Goal: Task Accomplishment & Management: Use online tool/utility

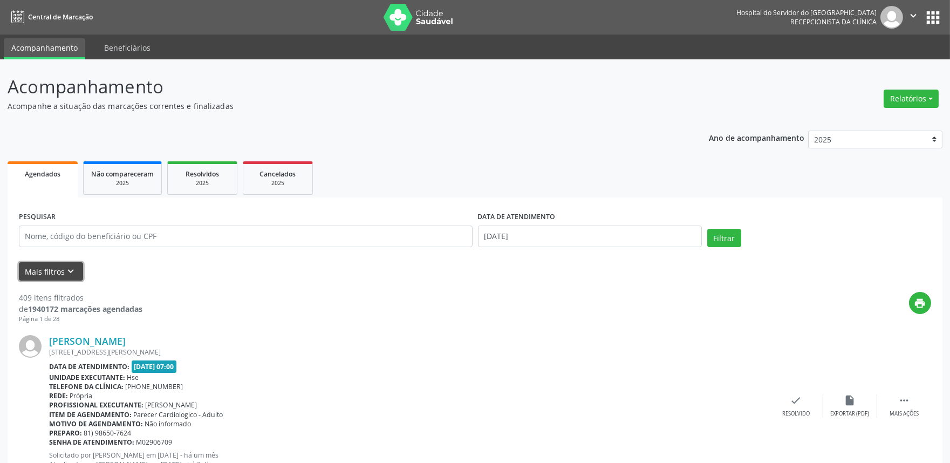
click at [39, 272] on button "Mais filtros keyboard_arrow_down" at bounding box center [51, 271] width 64 height 19
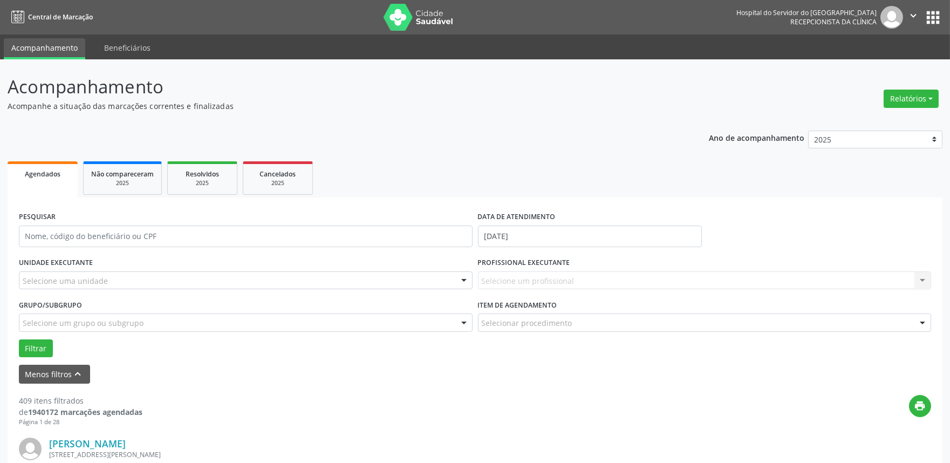
click at [123, 278] on div "Selecione uma unidade" at bounding box center [246, 280] width 454 height 18
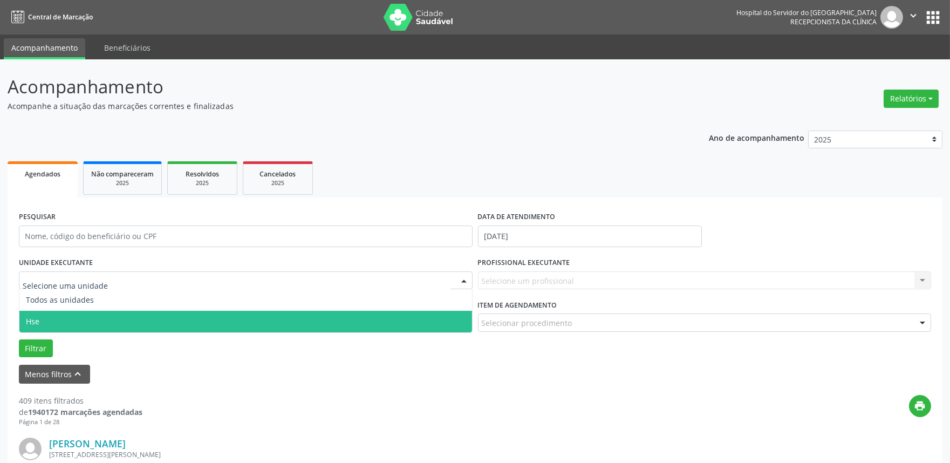
click at [104, 320] on span "Hse" at bounding box center [245, 322] width 453 height 22
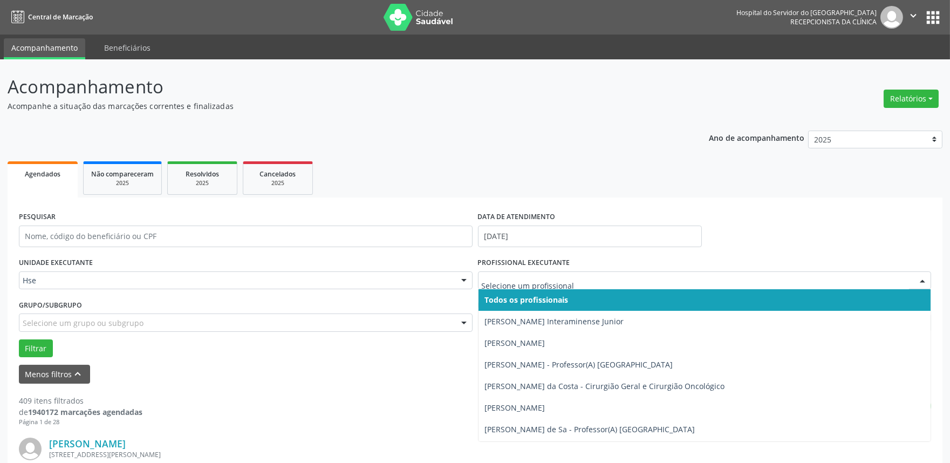
click at [923, 281] on div at bounding box center [922, 281] width 16 height 18
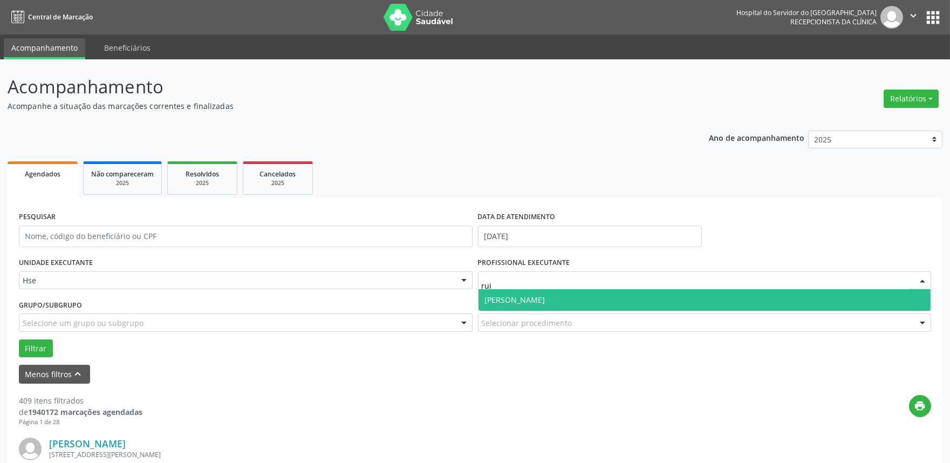
click at [659, 299] on span "[PERSON_NAME]" at bounding box center [705, 300] width 453 height 22
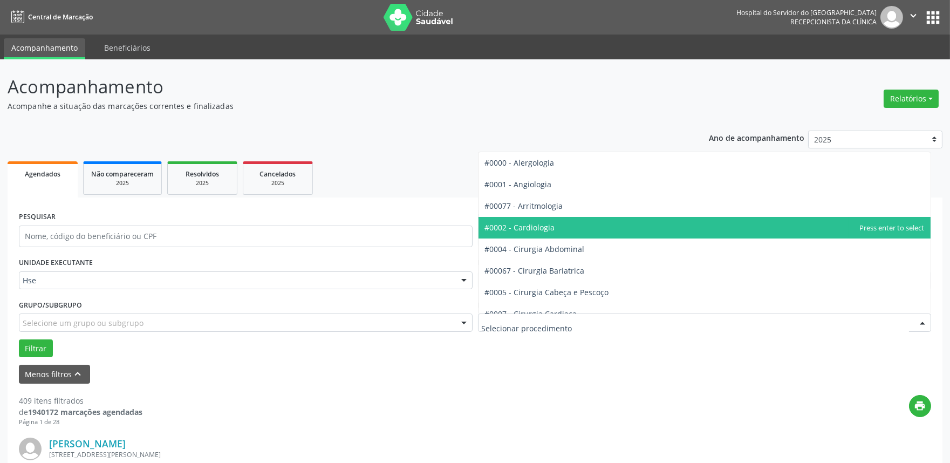
click at [546, 233] on span "#0002 - Cardiologia" at bounding box center [705, 228] width 453 height 22
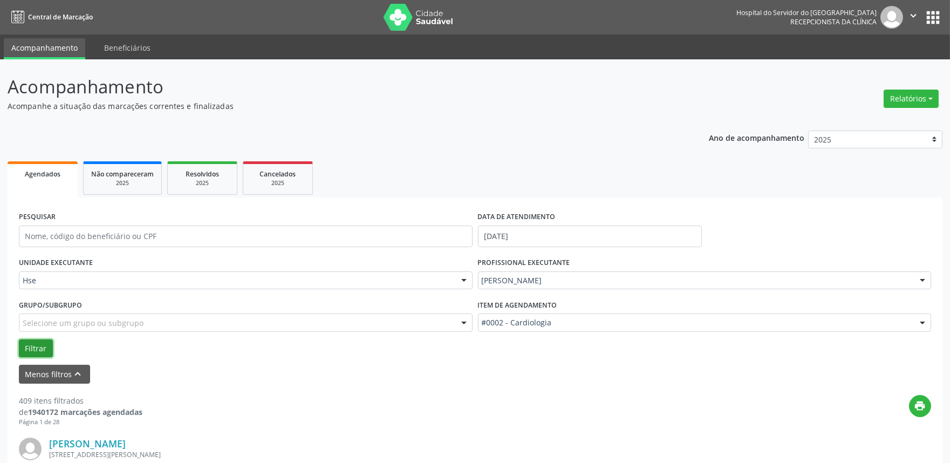
click at [40, 346] on button "Filtrar" at bounding box center [36, 348] width 34 height 18
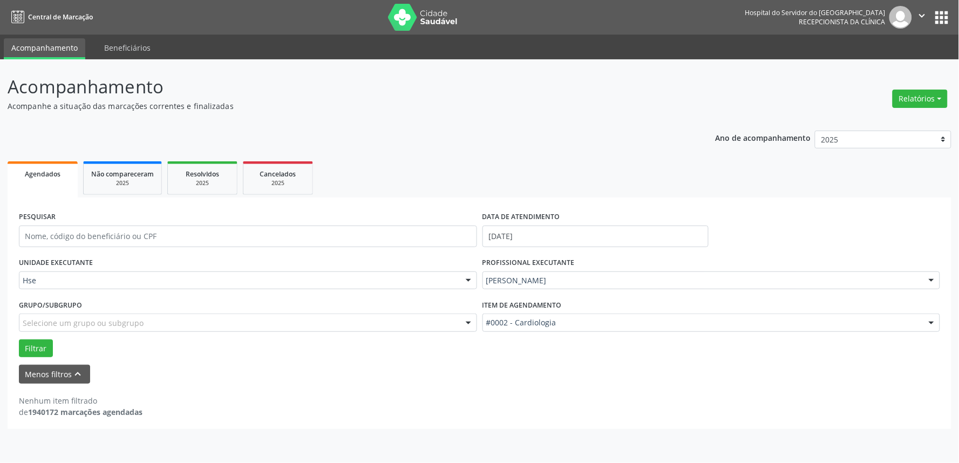
click at [681, 287] on div "[PERSON_NAME]" at bounding box center [711, 280] width 458 height 18
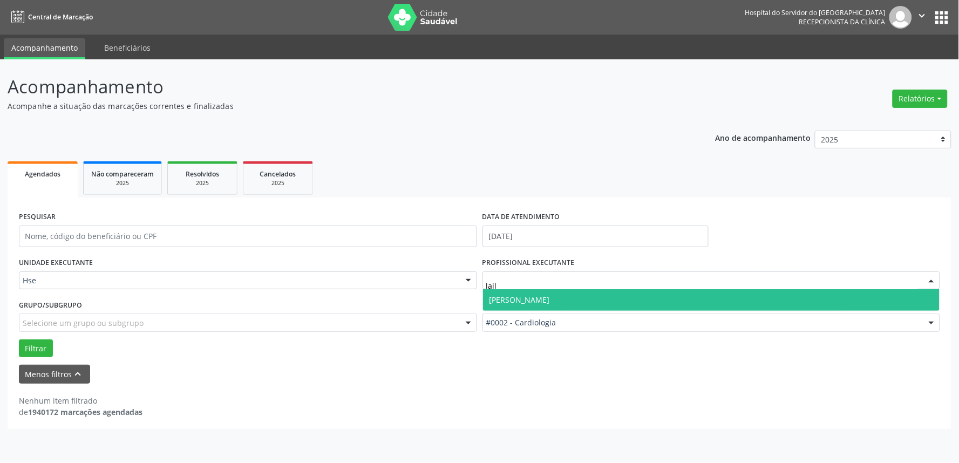
type input "lails"
click at [592, 294] on span "[PERSON_NAME]" at bounding box center [711, 300] width 457 height 22
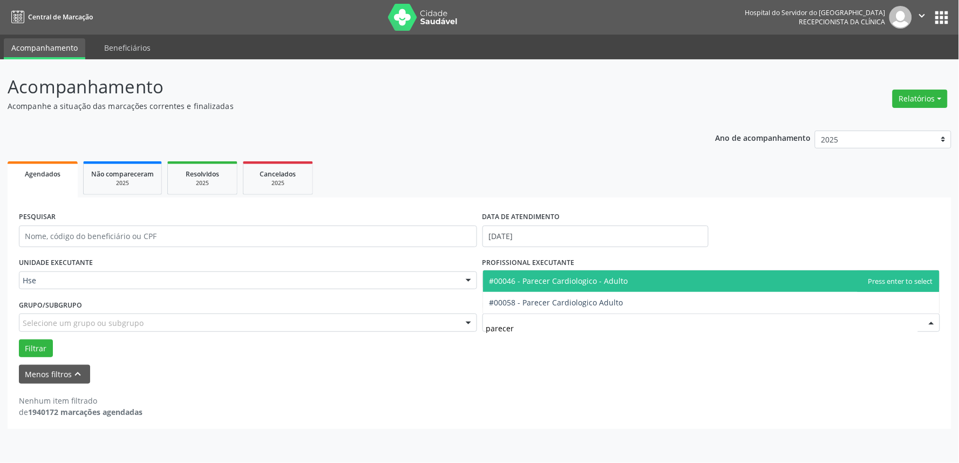
click at [559, 278] on span "#00046 - Parecer Cardiologico - Adulto" at bounding box center [558, 281] width 139 height 10
type input "parecer"
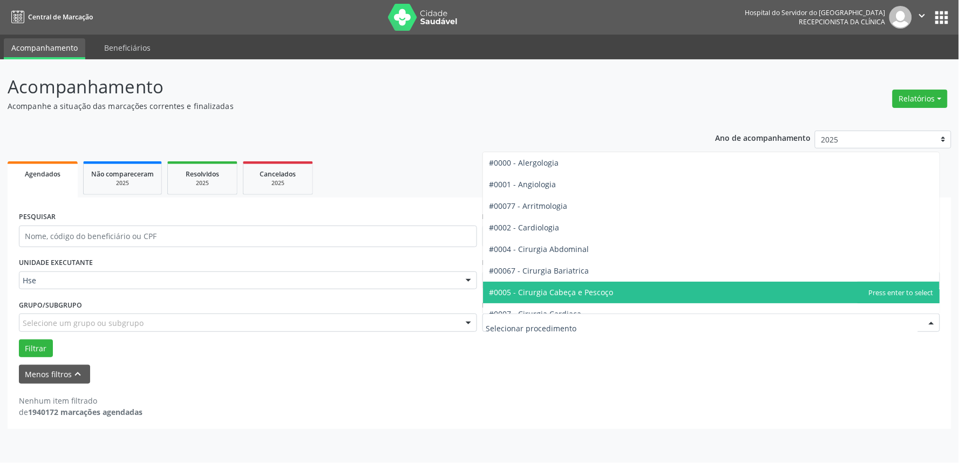
click at [719, 290] on span "#0005 - Cirurgia Cabeça e Pescoço" at bounding box center [711, 293] width 457 height 22
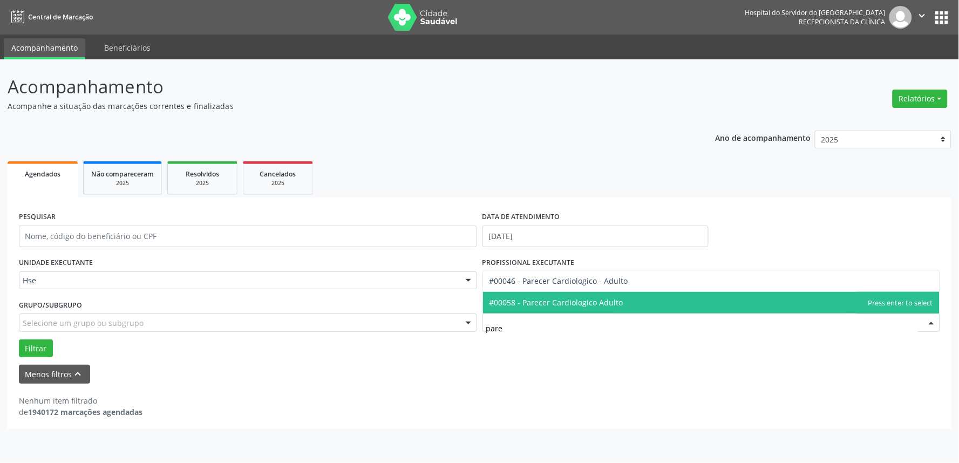
click at [623, 308] on span "#00058 - Parecer Cardiologico Adulto" at bounding box center [711, 303] width 457 height 22
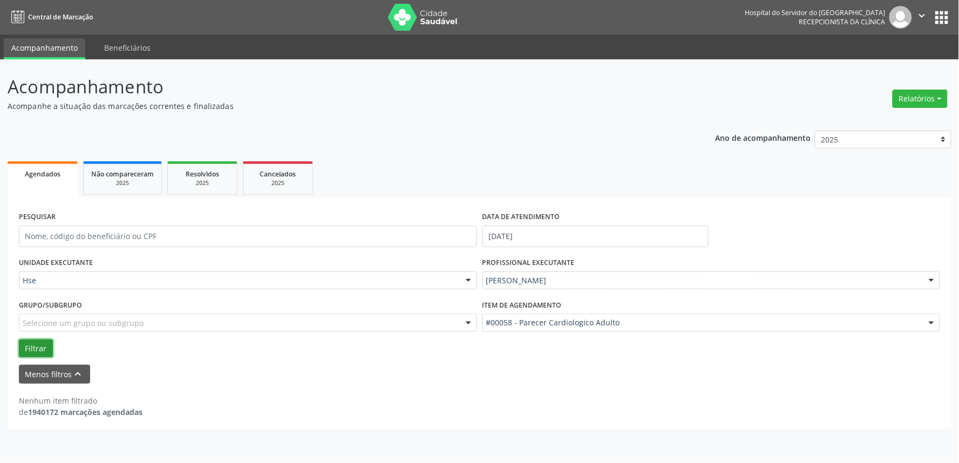
click at [46, 351] on button "Filtrar" at bounding box center [36, 348] width 34 height 18
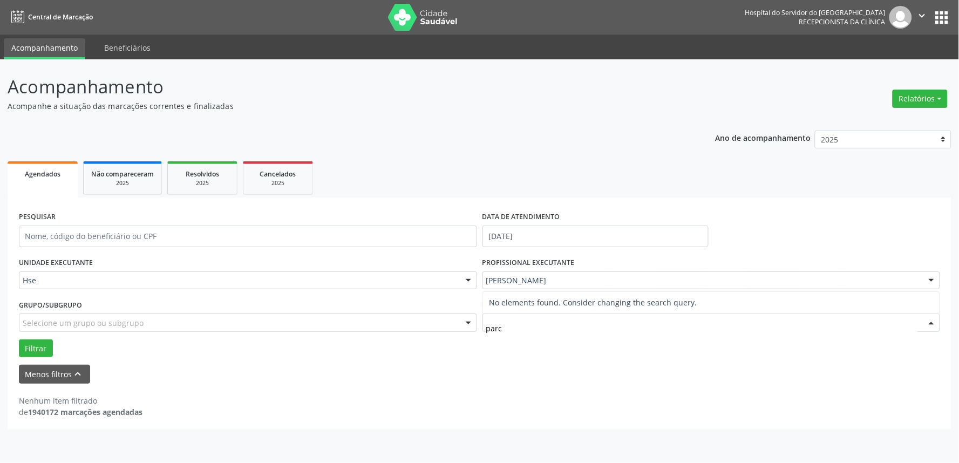
type input "par"
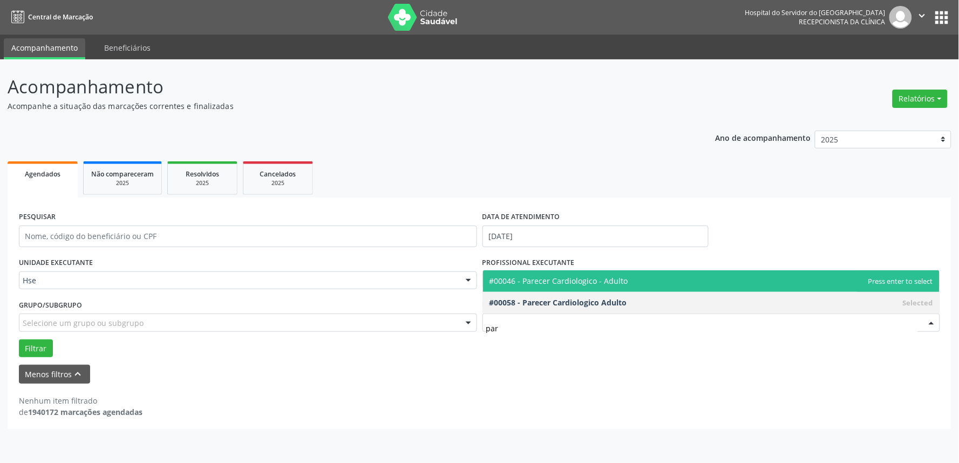
click at [626, 284] on span "#00046 - Parecer Cardiologico - Adulto" at bounding box center [711, 281] width 457 height 22
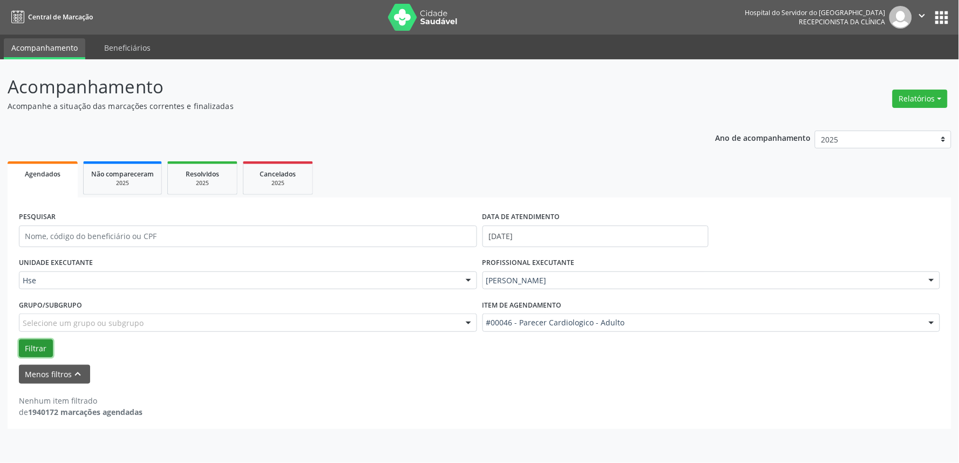
click at [30, 344] on button "Filtrar" at bounding box center [36, 348] width 34 height 18
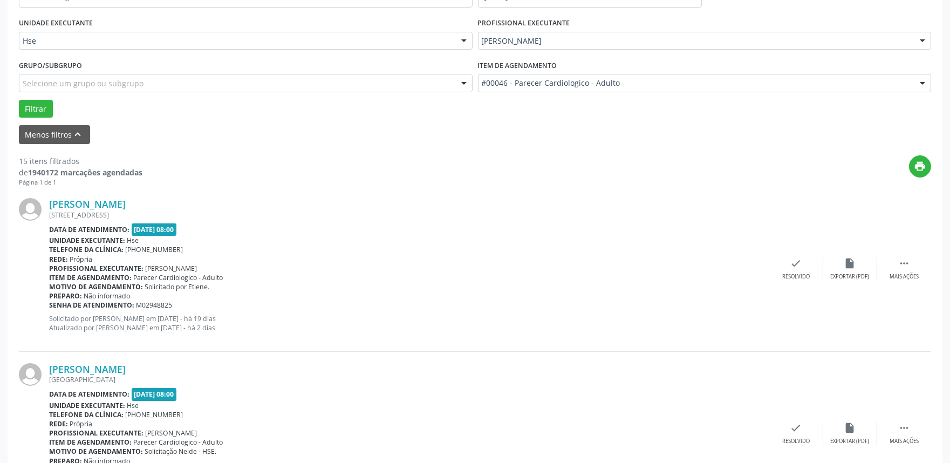
scroll to position [60, 0]
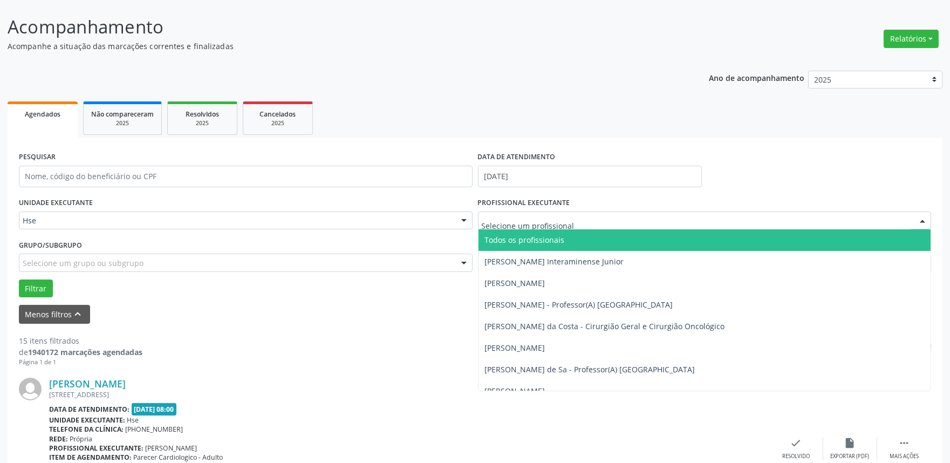
click at [605, 213] on div at bounding box center [705, 220] width 454 height 18
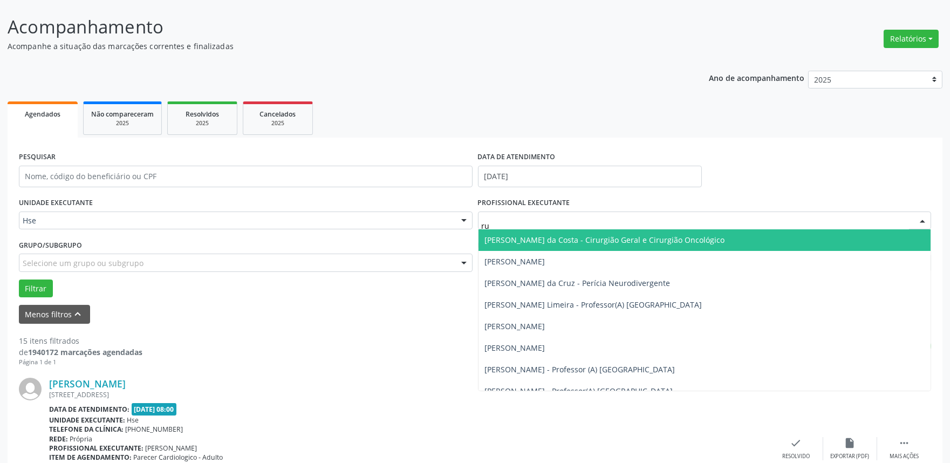
type input "rui"
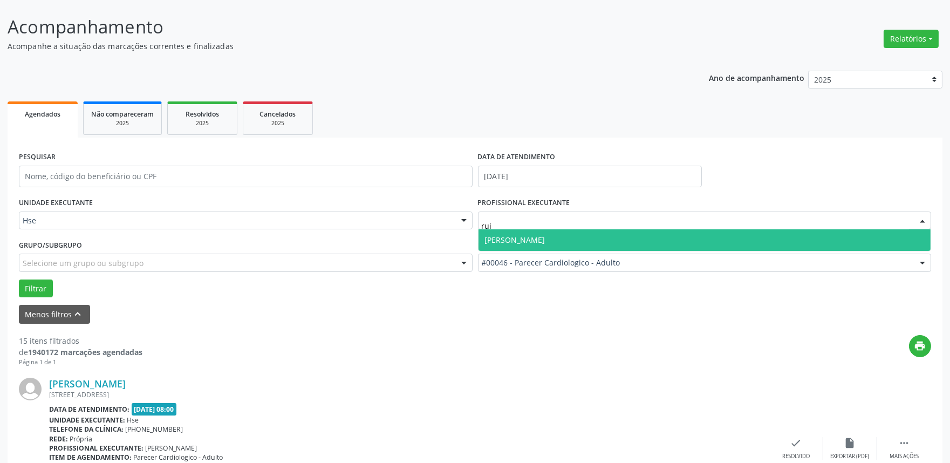
click at [650, 237] on span "[PERSON_NAME]" at bounding box center [705, 240] width 453 height 22
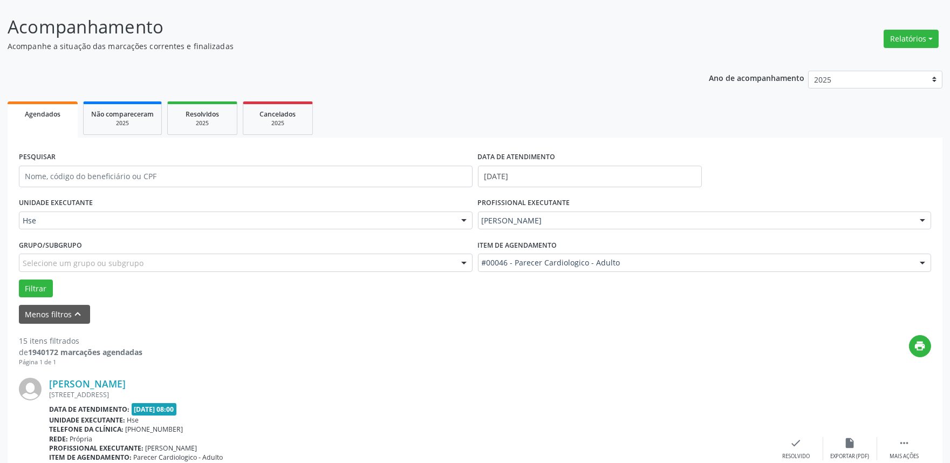
click at [16, 287] on div "Filtrar" at bounding box center [475, 288] width 918 height 18
click at [28, 289] on button "Filtrar" at bounding box center [36, 288] width 34 height 18
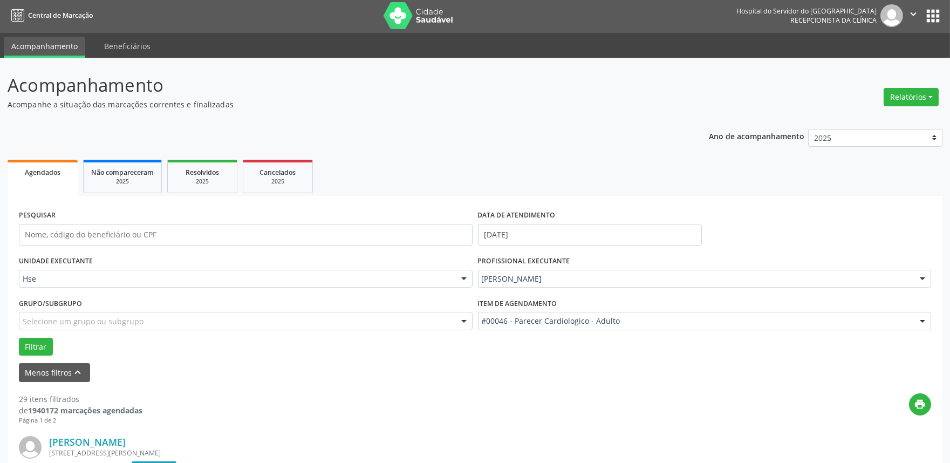
scroll to position [0, 0]
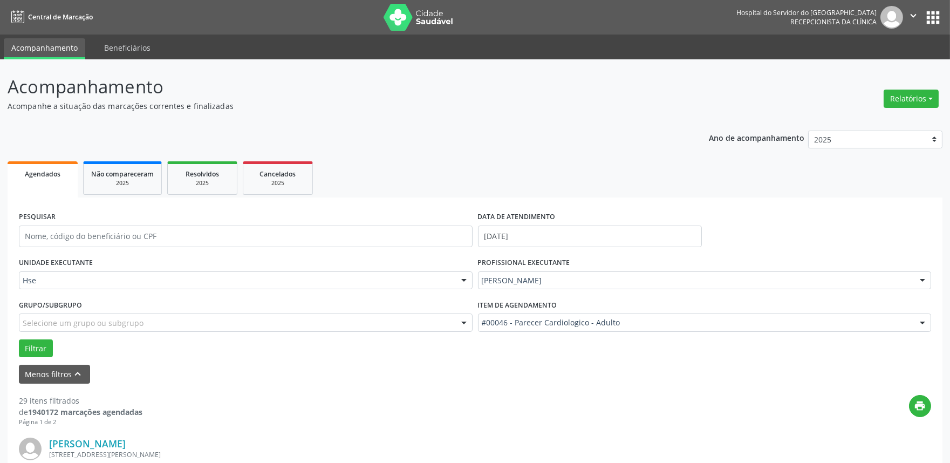
click at [673, 332] on div "#00046 - Parecer Cardiologico - Adulto" at bounding box center [705, 322] width 454 height 18
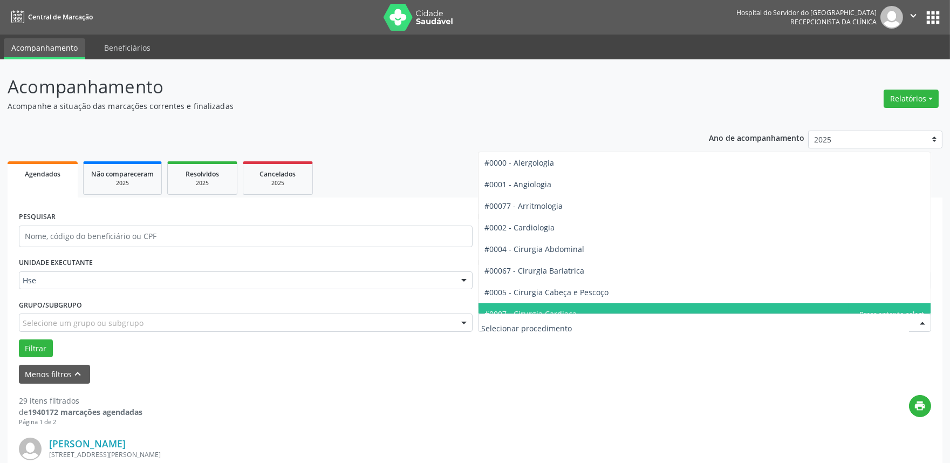
click at [679, 304] on span "#0007 - Cirurgia Cardiaca" at bounding box center [705, 314] width 453 height 22
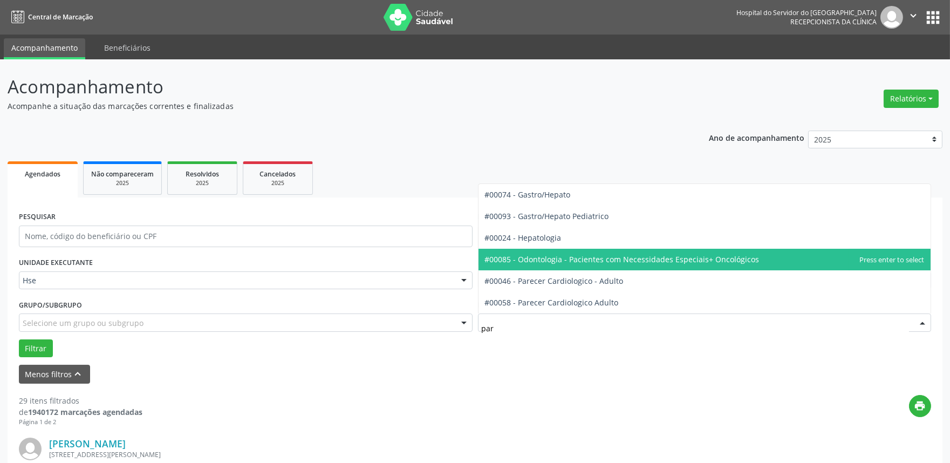
type input "pare"
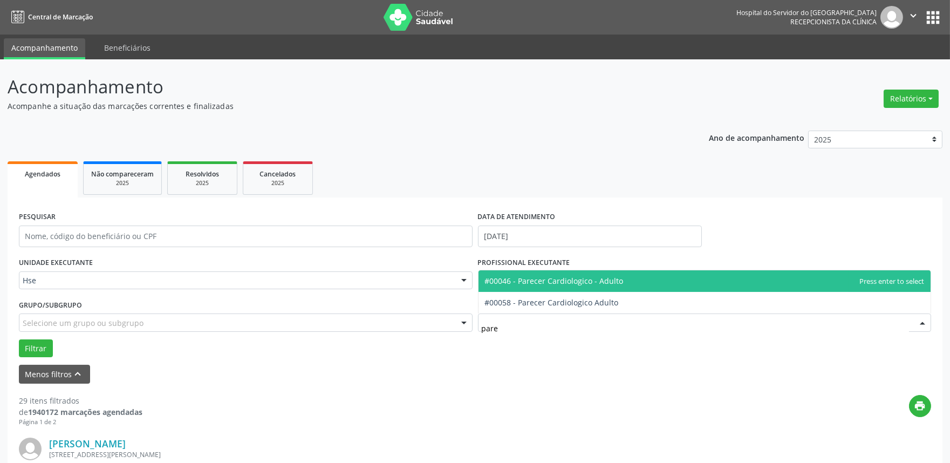
click at [650, 278] on span "#00046 - Parecer Cardiologico - Adulto" at bounding box center [705, 281] width 453 height 22
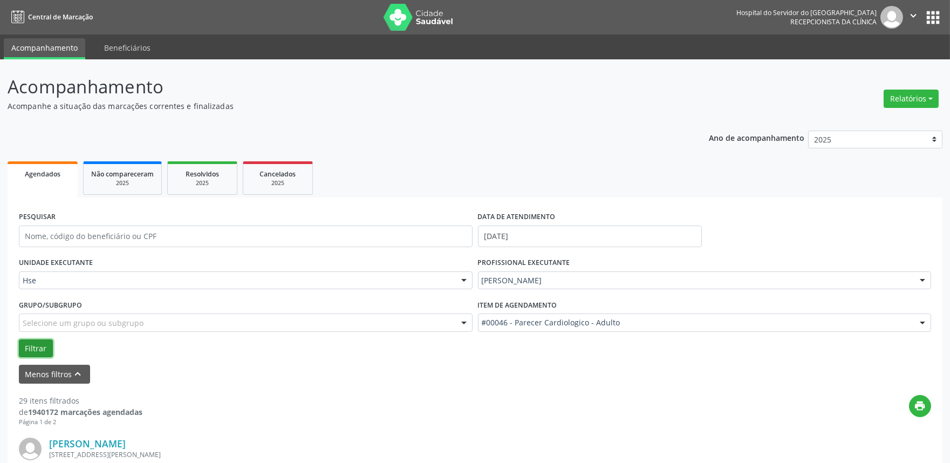
click at [40, 341] on button "Filtrar" at bounding box center [36, 348] width 34 height 18
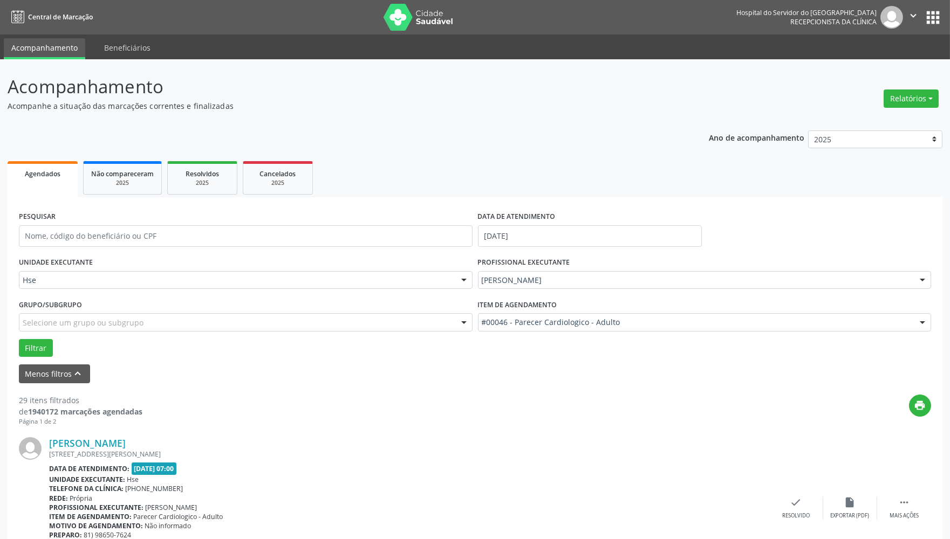
click at [404, 439] on div "[PERSON_NAME]" at bounding box center [409, 444] width 720 height 12
drag, startPoint x: 465, startPoint y: 72, endPoint x: 468, endPoint y: 77, distance: 5.8
click at [466, 74] on p "Acompanhamento" at bounding box center [335, 86] width 654 height 27
